Goal: Complete application form

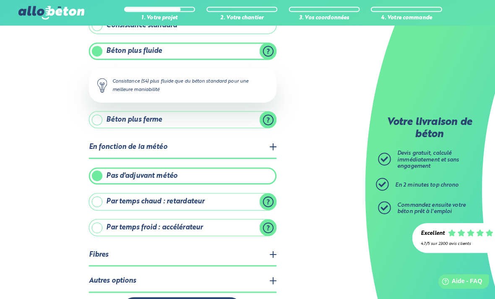
scroll to position [89, 0]
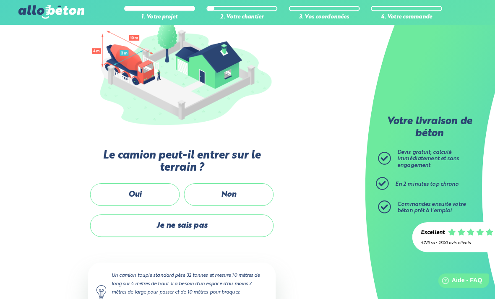
scroll to position [110, 0]
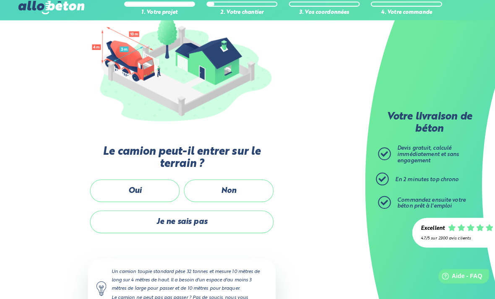
click at [157, 188] on label "Oui" at bounding box center [134, 193] width 88 height 22
click at [0, 0] on input "Oui" at bounding box center [0, 0] width 0 height 0
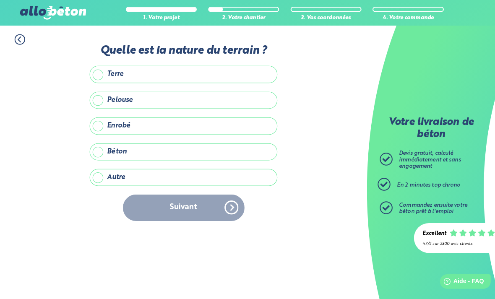
click at [104, 123] on label "Enrobé" at bounding box center [180, 123] width 185 height 17
click at [0, 0] on input "Enrobé" at bounding box center [0, 0] width 0 height 0
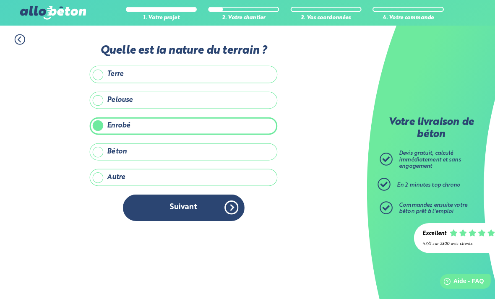
click at [200, 206] on button "Suivant" at bounding box center [181, 204] width 120 height 26
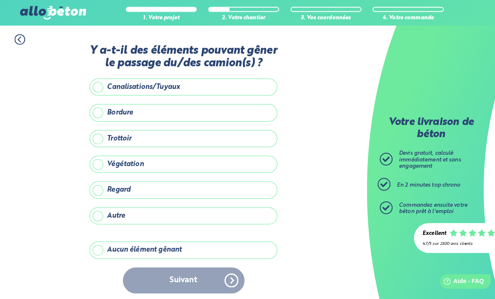
click at [103, 241] on label "Aucun élément gênant" at bounding box center [180, 246] width 185 height 17
click at [0, 0] on input "Aucun élément gênant" at bounding box center [0, 0] width 0 height 0
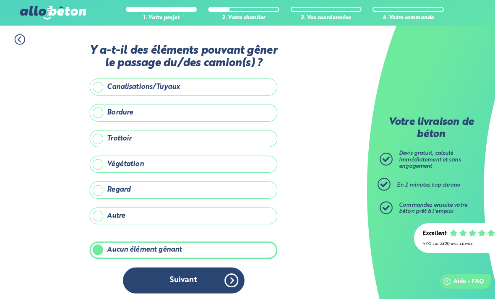
click at [218, 265] on button "Suivant" at bounding box center [181, 276] width 120 height 26
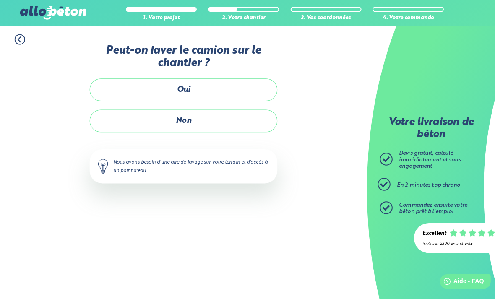
click at [230, 116] on label "Non" at bounding box center [180, 119] width 185 height 22
click at [0, 0] on input "Non" at bounding box center [0, 0] width 0 height 0
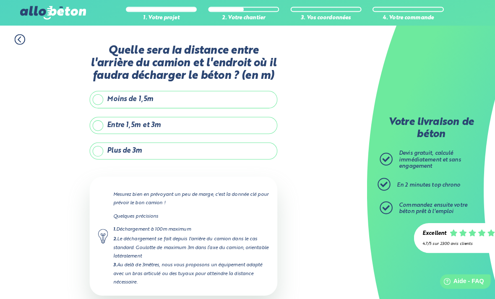
click at [96, 96] on label "Moins de 1,5m" at bounding box center [180, 97] width 185 height 17
click at [0, 0] on input "Moins de 1,5m" at bounding box center [0, 0] width 0 height 0
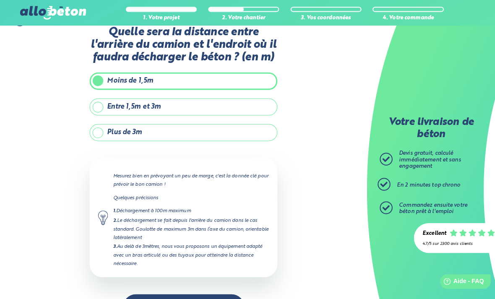
click at [209, 291] on button "Suivant" at bounding box center [181, 303] width 120 height 26
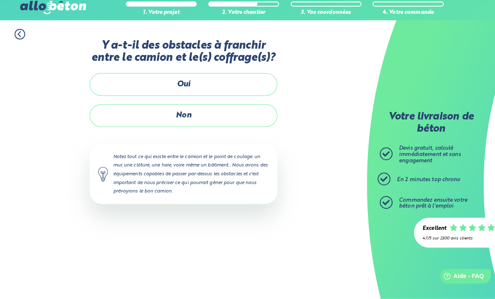
scroll to position [27, 0]
click at [250, 108] on label "Non" at bounding box center [180, 119] width 185 height 22
click at [0, 0] on input "Non" at bounding box center [0, 0] width 0 height 0
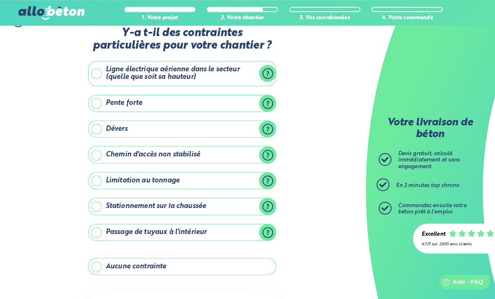
scroll to position [17, 0]
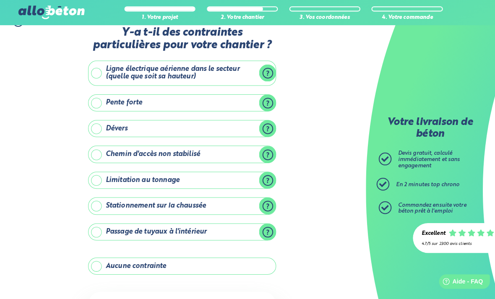
click at [98, 201] on label "Stationnement sur la chaussée" at bounding box center [180, 202] width 185 height 17
click at [0, 0] on input "Stationnement sur la chaussée" at bounding box center [0, 0] width 0 height 0
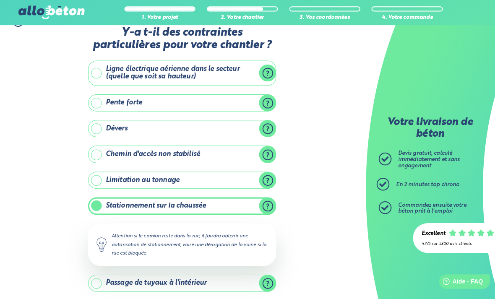
scroll to position [18, 0]
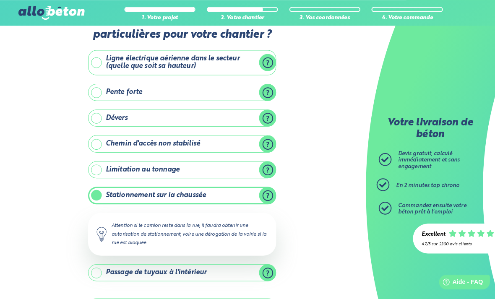
click at [256, 200] on label "Stationnement sur la chaussée" at bounding box center [180, 191] width 185 height 17
click at [0, 0] on input "Stationnement sur la chaussée" at bounding box center [0, 0] width 0 height 0
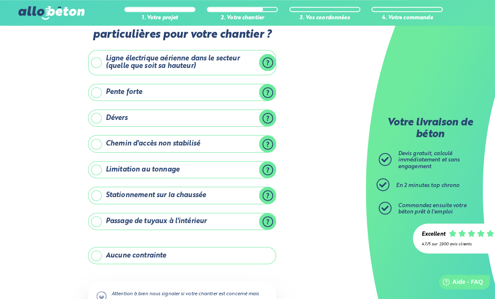
scroll to position [28, 0]
click at [96, 251] on label "Aucune contrainte" at bounding box center [180, 251] width 185 height 17
click at [0, 0] on input "Aucune contrainte" at bounding box center [0, 0] width 0 height 0
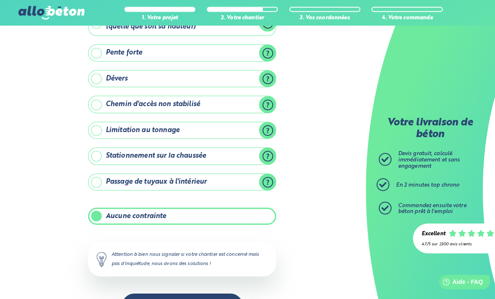
click at [199, 293] on button "Suivant" at bounding box center [181, 301] width 120 height 26
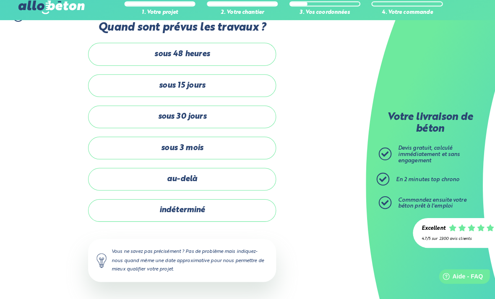
click at [100, 78] on label "sous 15 jours" at bounding box center [180, 89] width 185 height 22
click at [0, 0] on input "sous 15 jours" at bounding box center [0, 0] width 0 height 0
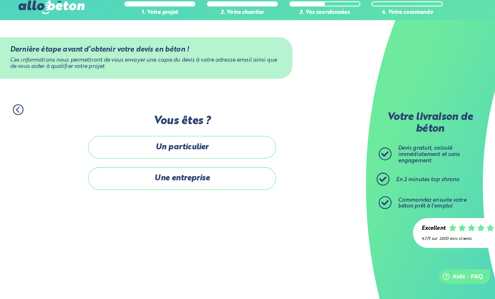
click at [224, 139] on label "Un particulier" at bounding box center [180, 150] width 185 height 22
click at [0, 0] on input "Un particulier" at bounding box center [0, 0] width 0 height 0
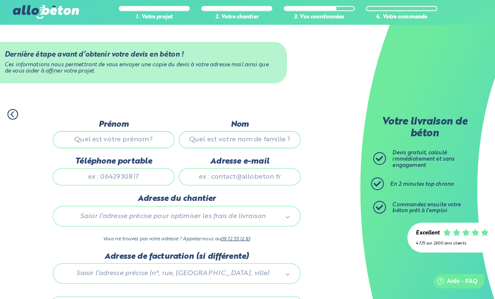
scroll to position [1, 0]
